Goal: Check status: Check status

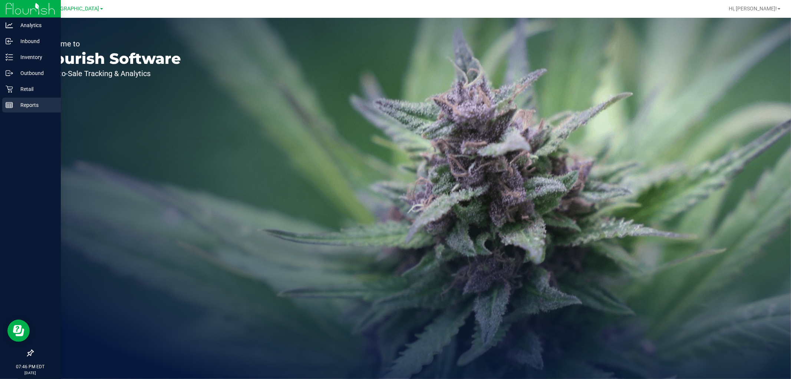
click at [7, 105] on icon at bounding box center [9, 104] width 7 height 7
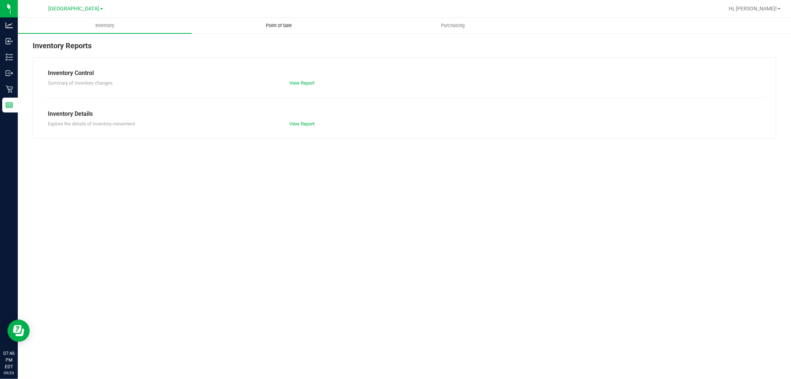
click at [278, 23] on span "Point of Sale" at bounding box center [279, 25] width 46 height 7
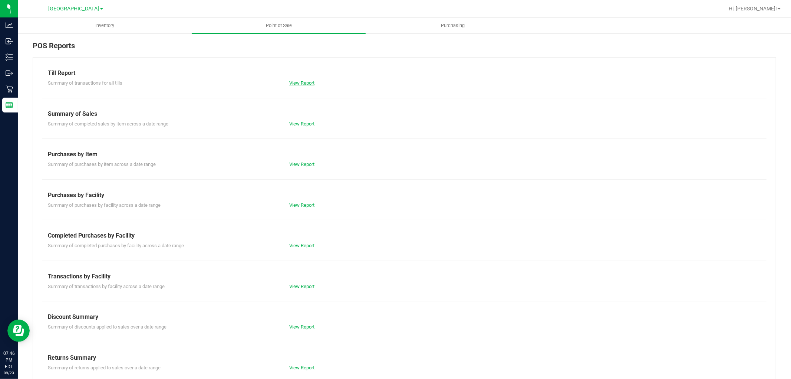
click at [297, 82] on link "View Report" at bounding box center [301, 83] width 25 height 6
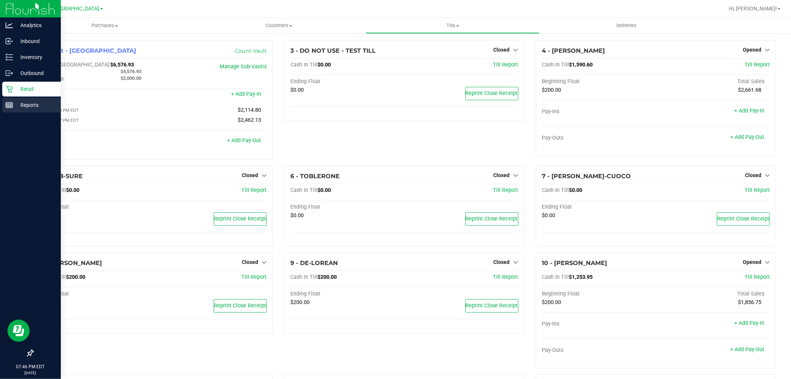
click at [8, 106] on icon at bounding box center [9, 104] width 7 height 7
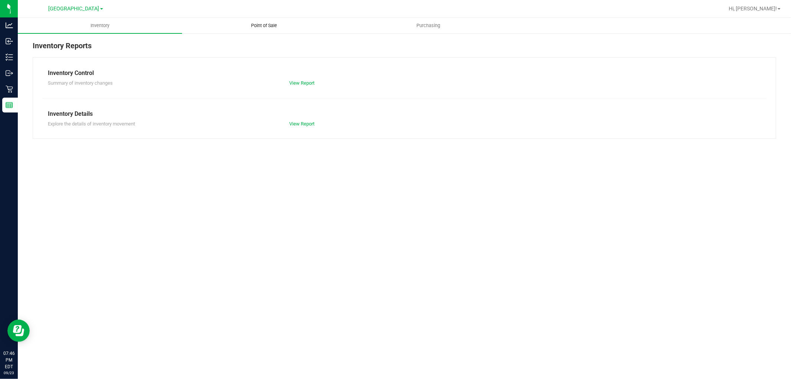
click at [248, 20] on uib-tab-heading "Point of Sale" at bounding box center [264, 25] width 164 height 15
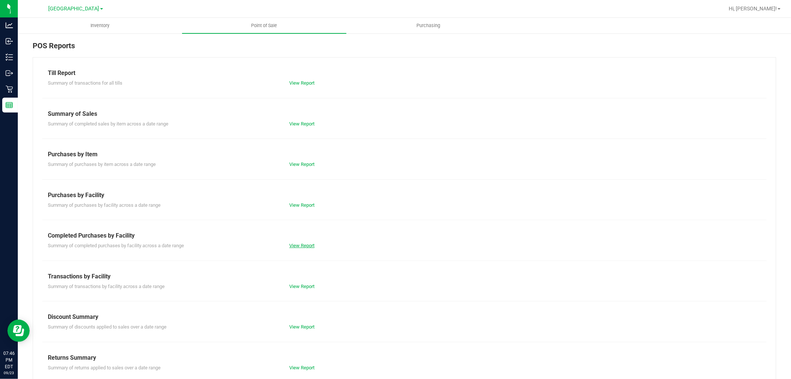
click at [296, 245] on link "View Report" at bounding box center [301, 246] width 25 height 6
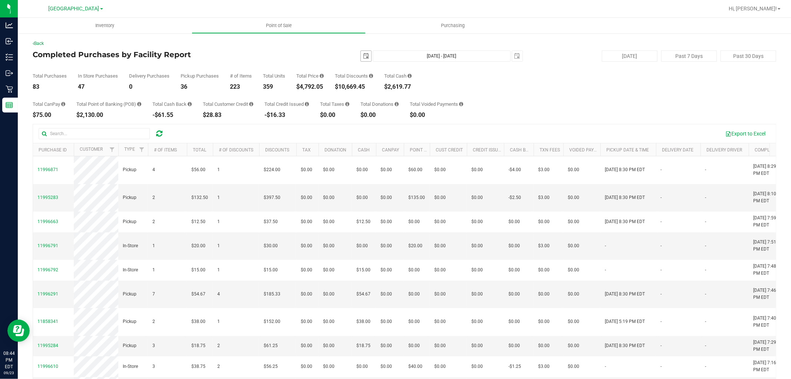
click at [363, 55] on span "select" at bounding box center [366, 56] width 6 height 6
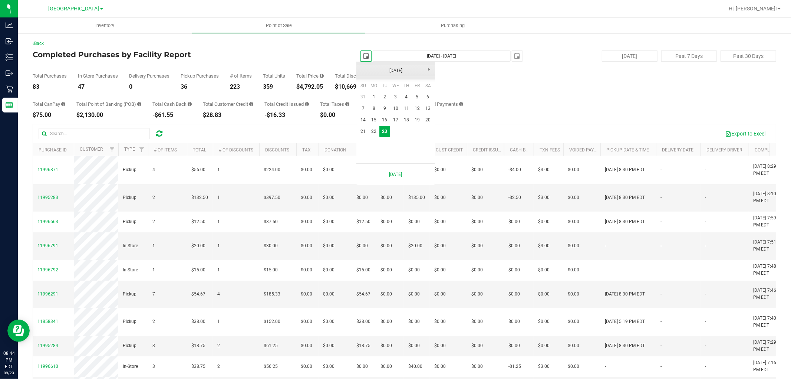
scroll to position [0, 19]
click at [375, 133] on link "22" at bounding box center [374, 131] width 11 height 11
type input "2025-09-22"
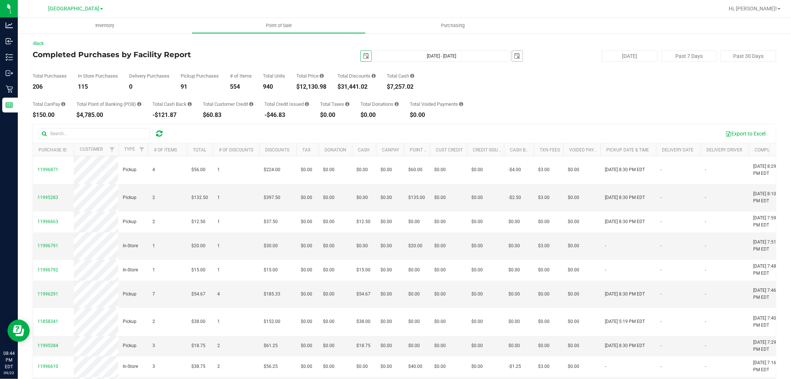
click at [514, 56] on span "select" at bounding box center [517, 56] width 6 height 6
click at [528, 129] on link "22" at bounding box center [525, 129] width 11 height 11
type input "Sep 22, 2025 - Sep 22, 2025"
type input "2025-09-22"
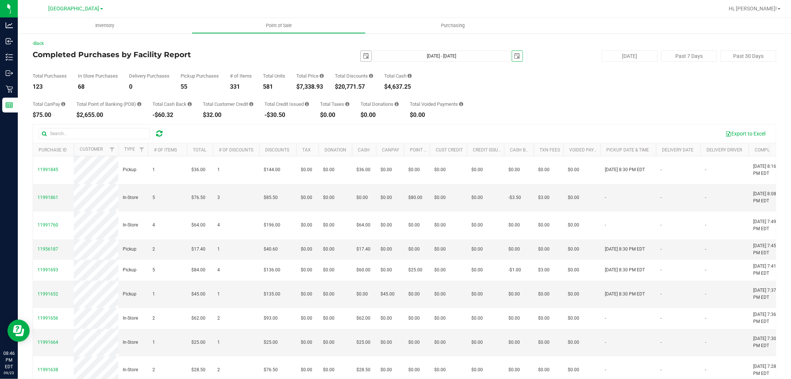
click at [363, 57] on span "select" at bounding box center [366, 56] width 6 height 6
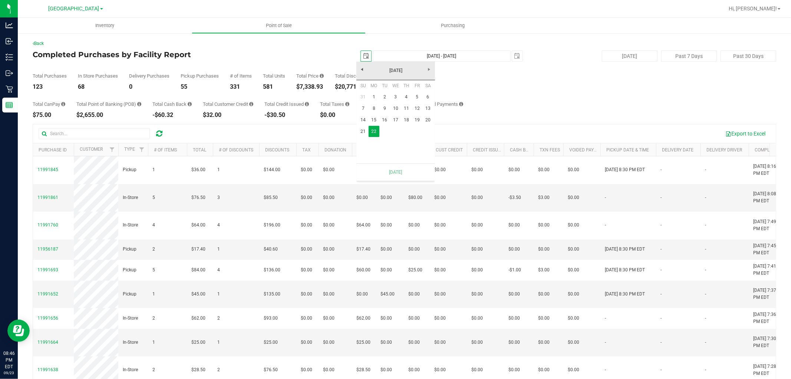
scroll to position [0, 19]
drag, startPoint x: 387, startPoint y: 130, endPoint x: 395, endPoint y: 118, distance: 14.3
click at [388, 130] on td at bounding box center [384, 131] width 11 height 11
click at [518, 55] on span "select" at bounding box center [517, 56] width 10 height 10
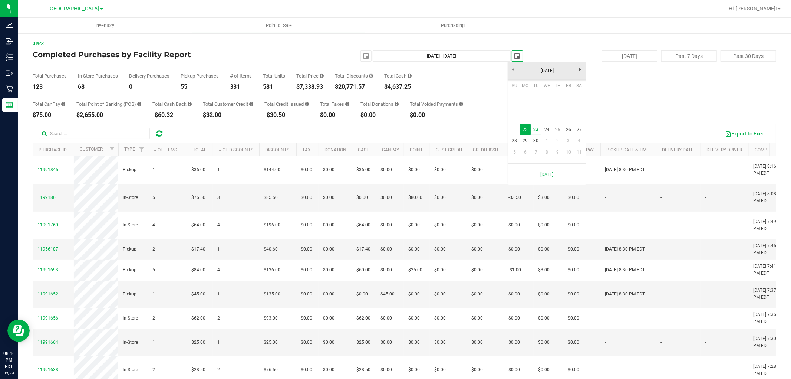
scroll to position [0, 19]
click at [538, 129] on link "23" at bounding box center [536, 129] width 11 height 11
type input "Sep 22, 2025 - Sep 23, 2025"
type input "[DATE]"
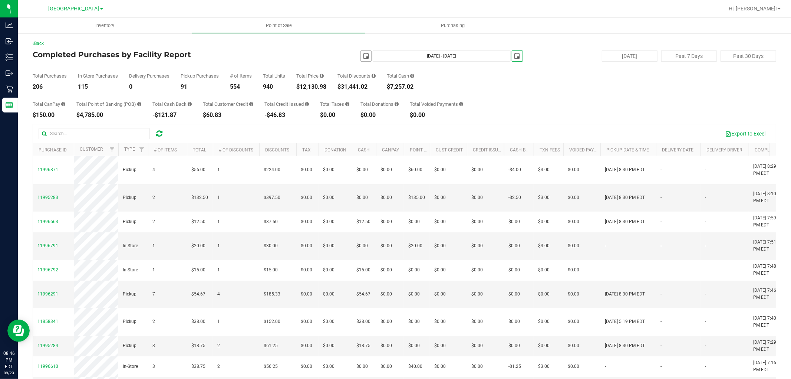
click at [365, 56] on span "select" at bounding box center [366, 56] width 10 height 10
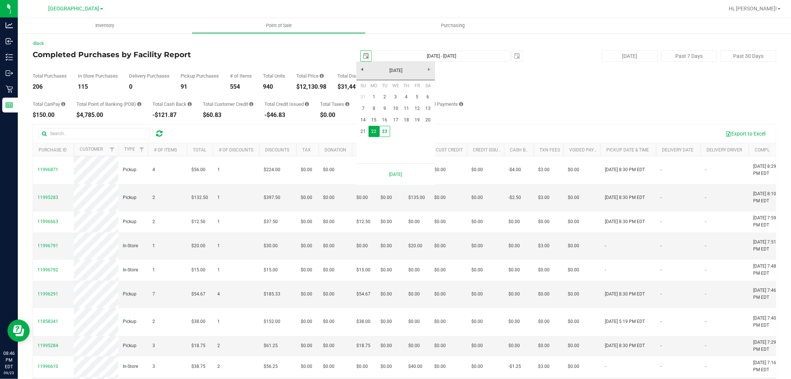
scroll to position [0, 19]
click at [388, 128] on link "23" at bounding box center [384, 131] width 11 height 11
type input "[DATE] - [DATE]"
type input "[DATE]"
